Goal: Transaction & Acquisition: Purchase product/service

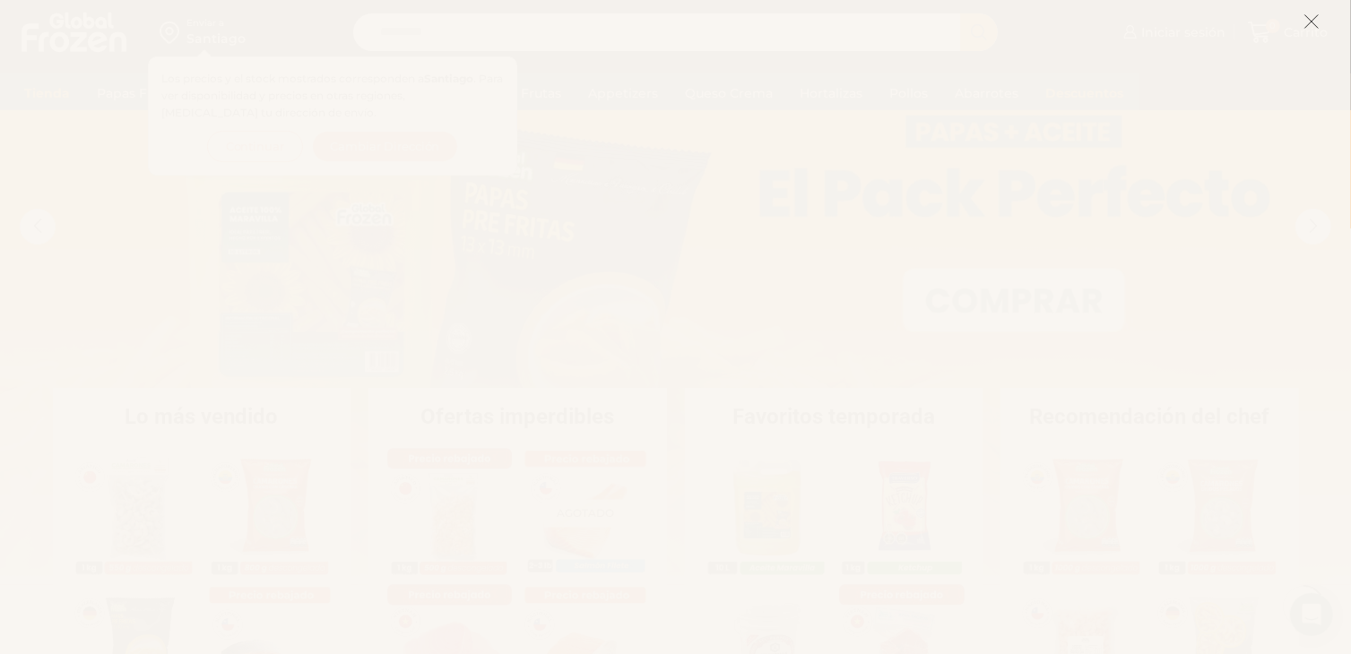
scroll to position [90, 0]
click at [1316, 24] on icon at bounding box center [1311, 21] width 16 height 16
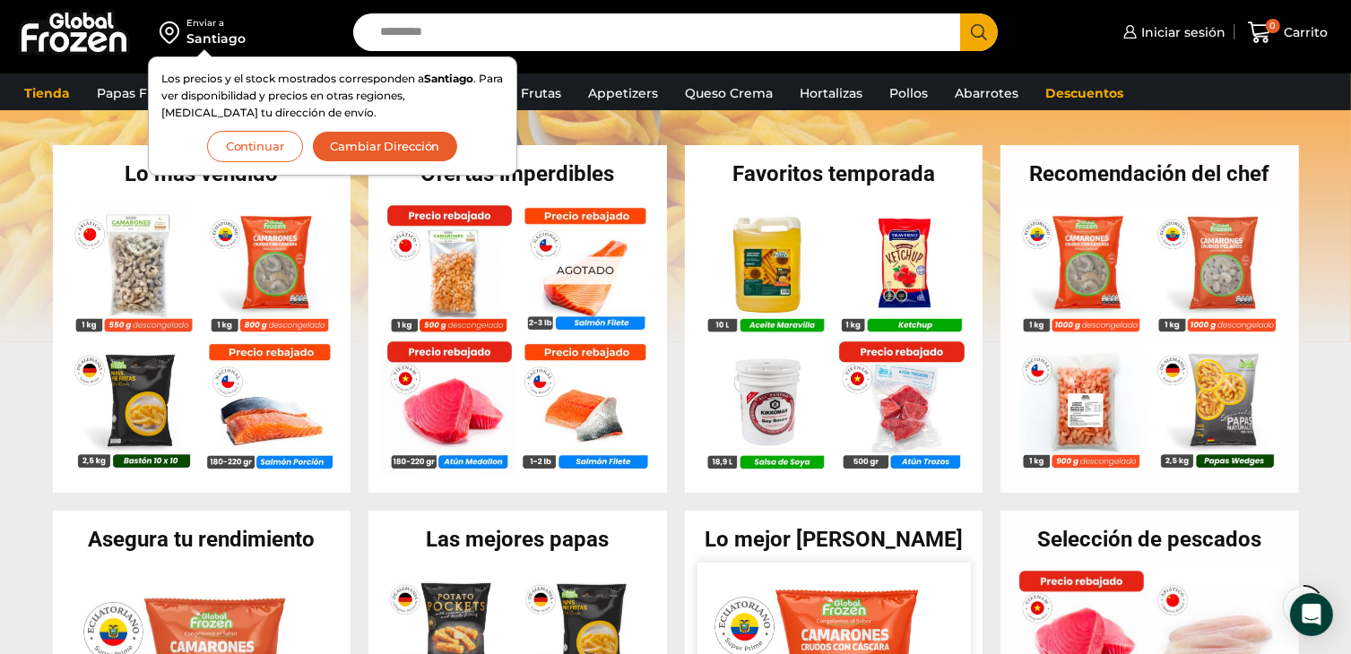
scroll to position [269, 0]
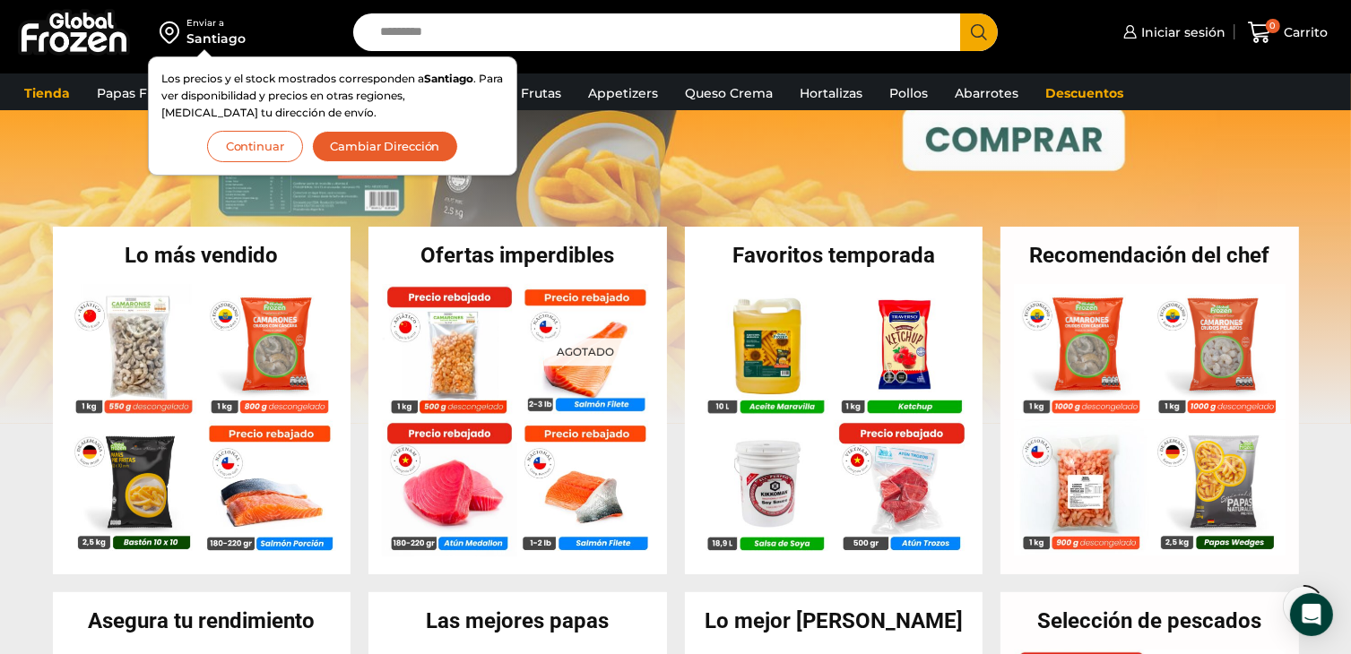
click at [251, 146] on button "Continuar" at bounding box center [255, 146] width 96 height 31
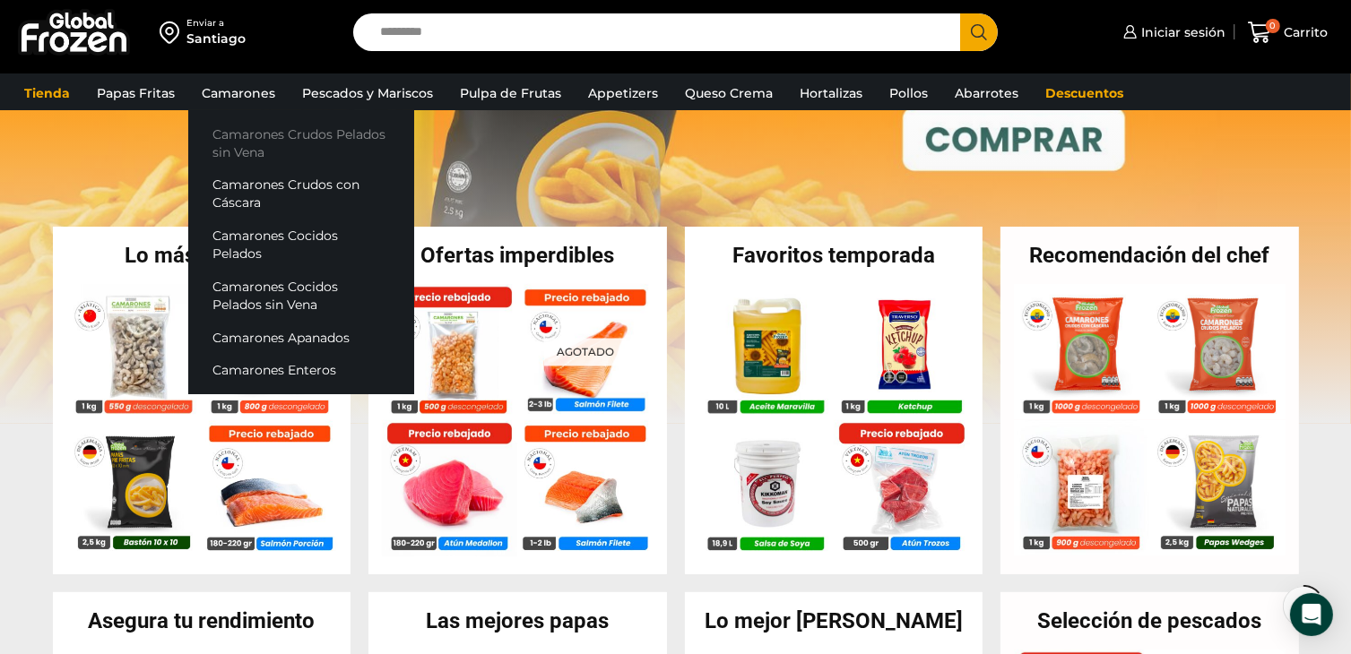
click at [299, 134] on link "Camarones Crudos Pelados sin Vena" at bounding box center [301, 142] width 226 height 51
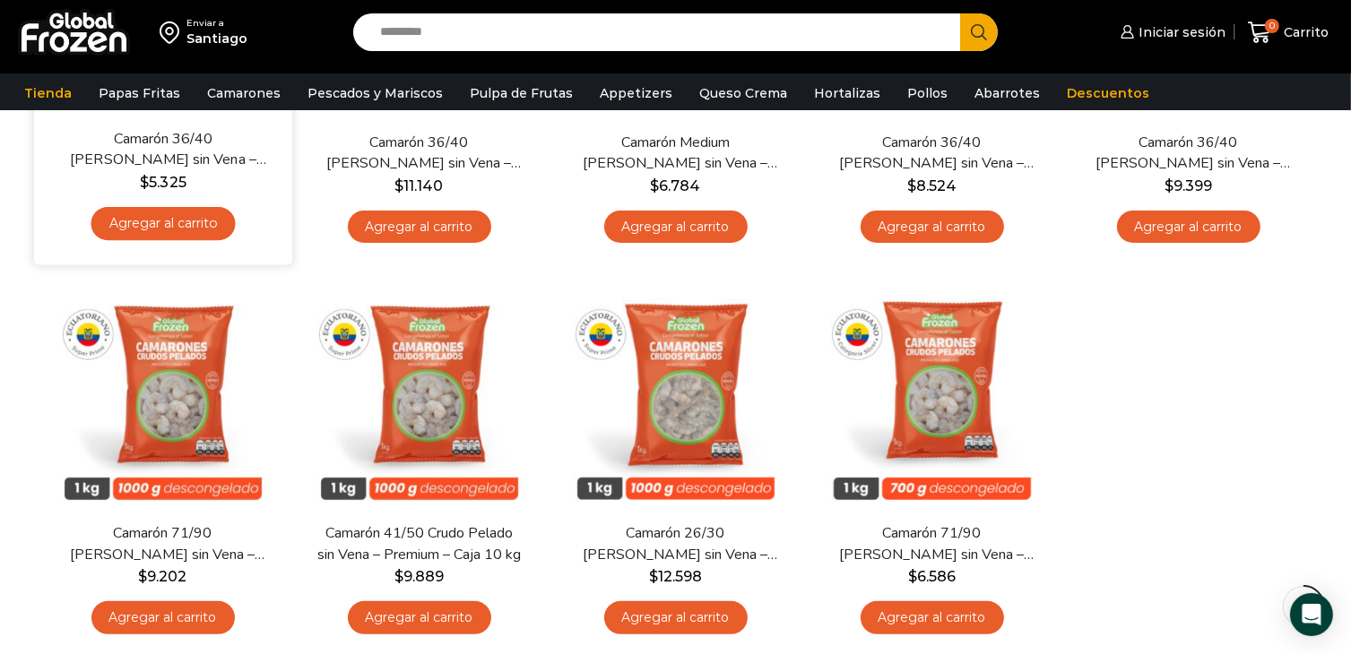
scroll to position [448, 0]
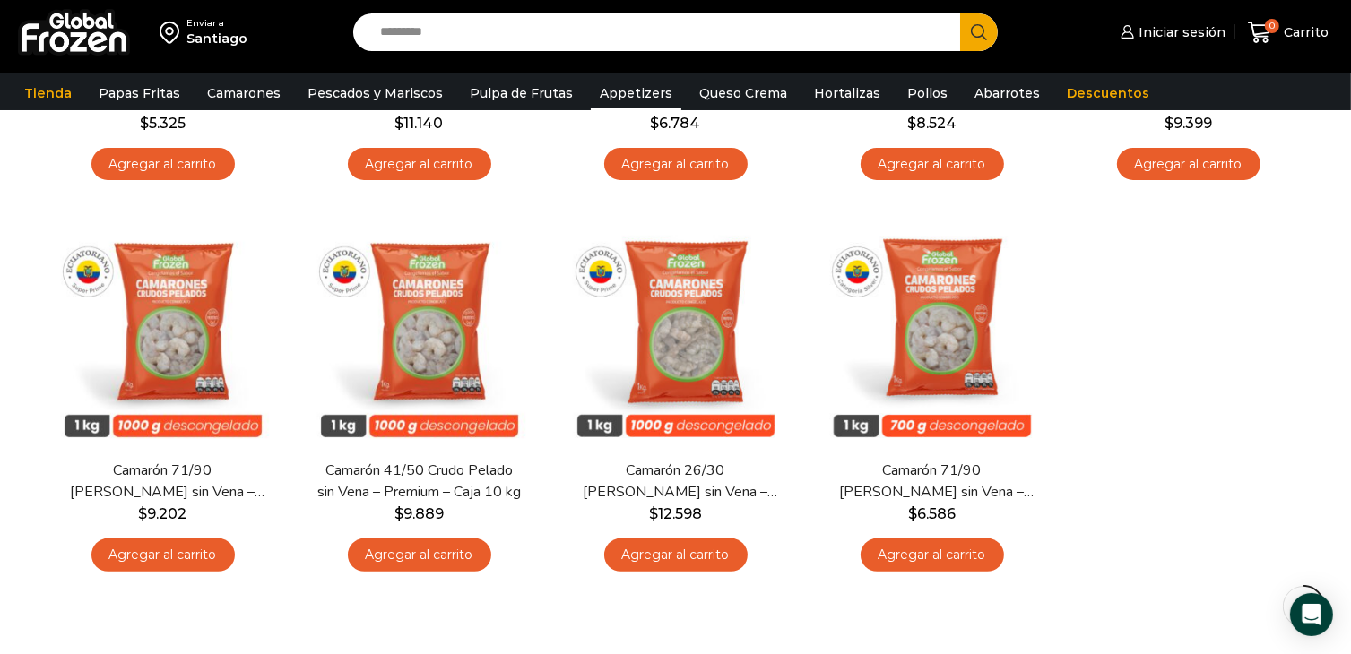
click at [617, 91] on link "Appetizers" at bounding box center [636, 93] width 91 height 34
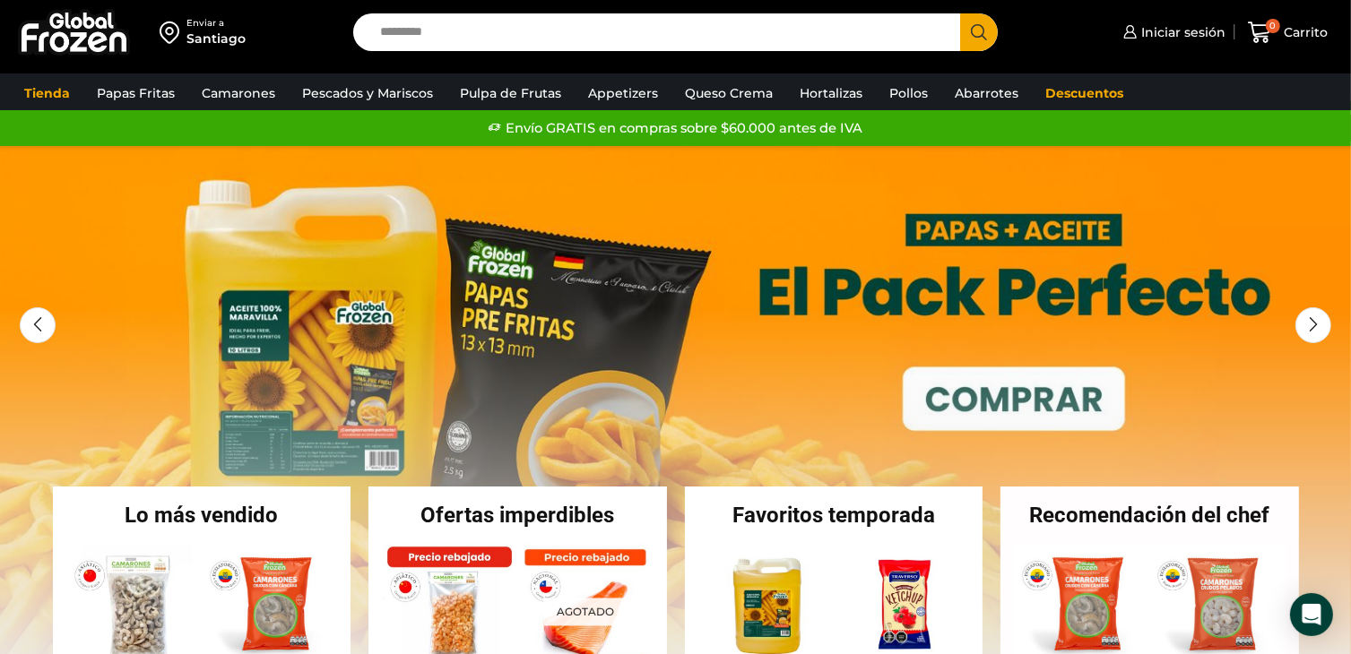
click at [484, 36] on input "Search input" at bounding box center [661, 32] width 580 height 38
type input "**********"
click at [960, 13] on button "Search" at bounding box center [979, 32] width 38 height 38
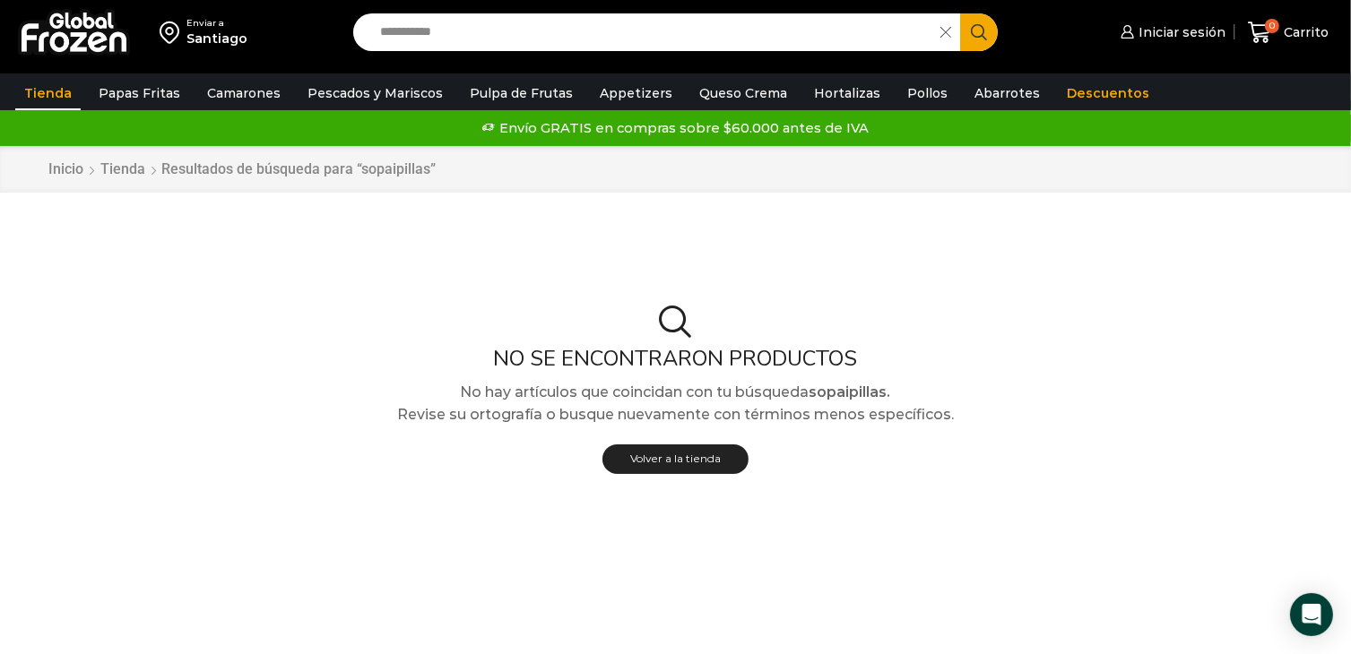
click at [472, 32] on input "**********" at bounding box center [651, 32] width 560 height 38
